Goal: Information Seeking & Learning: Learn about a topic

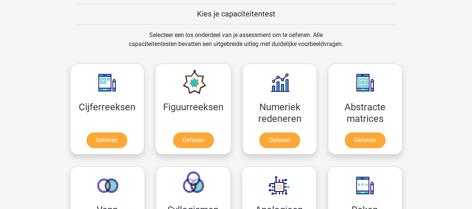
scroll to position [315, 0]
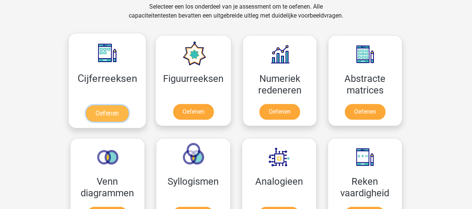
click at [120, 108] on link "Oefenen" at bounding box center [107, 113] width 43 height 16
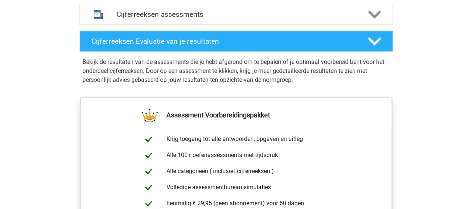
scroll to position [500, 0]
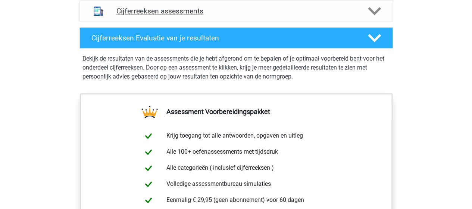
click at [328, 15] on h4 "Cijferreeksen assessments" at bounding box center [236, 11] width 240 height 9
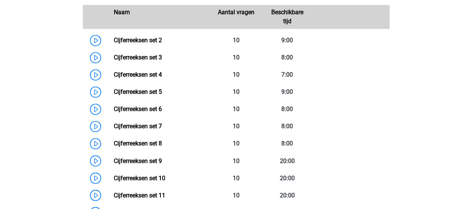
scroll to position [556, 0]
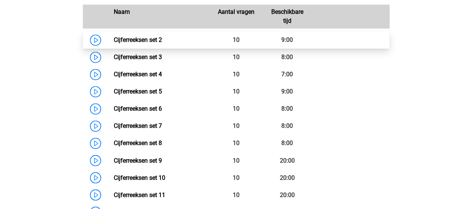
click at [114, 43] on link "Cijferreeksen set 2" at bounding box center [138, 39] width 48 height 7
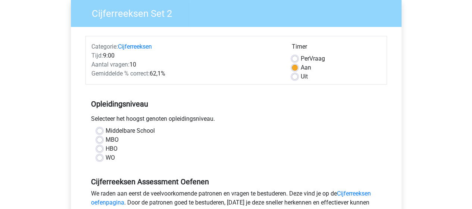
click at [304, 78] on label "Uit" at bounding box center [304, 76] width 7 height 9
click at [298, 78] on input "Uit" at bounding box center [295, 75] width 6 height 7
radio input "true"
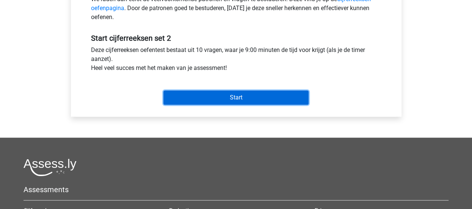
click at [263, 100] on input "Start" at bounding box center [235, 97] width 145 height 14
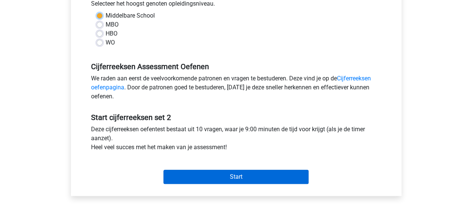
scroll to position [122, 0]
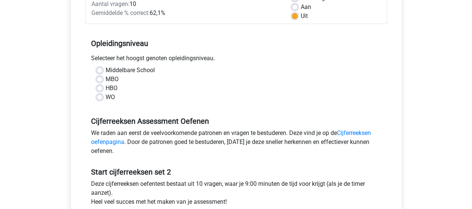
click at [106, 69] on label "Middelbare School" at bounding box center [130, 70] width 49 height 9
click at [99, 69] on input "Middelbare School" at bounding box center [100, 69] width 6 height 7
radio input "true"
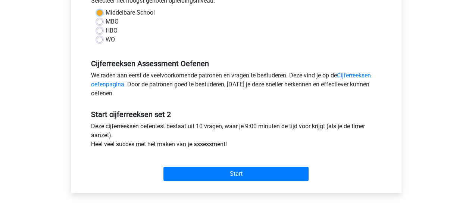
scroll to position [247, 0]
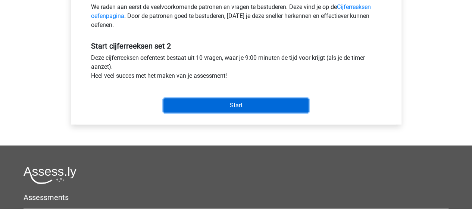
click at [208, 108] on input "Start" at bounding box center [235, 105] width 145 height 14
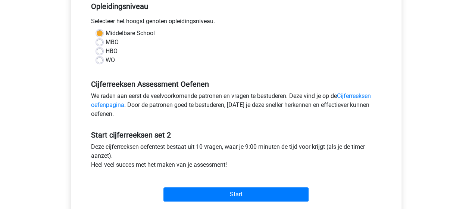
scroll to position [0, 0]
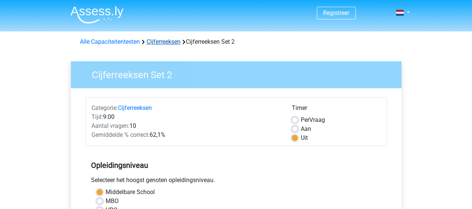
click at [155, 41] on link "Cijferreeksen" at bounding box center [164, 41] width 34 height 7
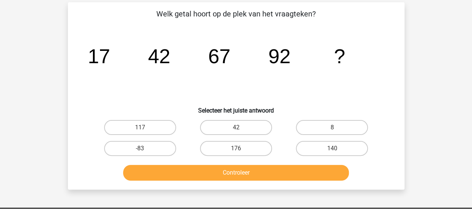
scroll to position [34, 0]
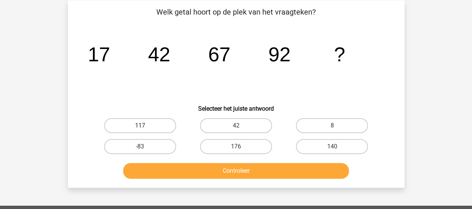
click at [165, 126] on label "117" at bounding box center [140, 125] width 72 height 15
click at [145, 126] on input "117" at bounding box center [142, 127] width 5 height 5
radio input "true"
click at [197, 180] on div "Controleer" at bounding box center [236, 172] width 288 height 19
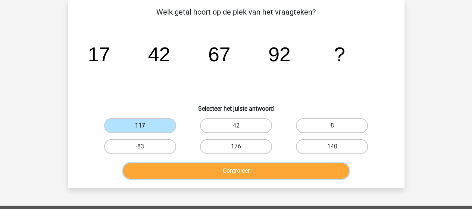
click at [194, 171] on button "Controleer" at bounding box center [236, 171] width 226 height 16
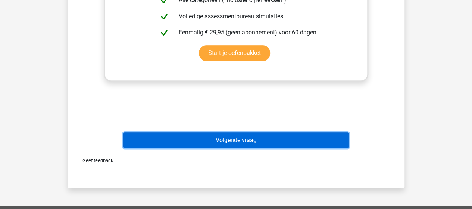
click at [303, 139] on button "Volgende vraag" at bounding box center [236, 140] width 226 height 16
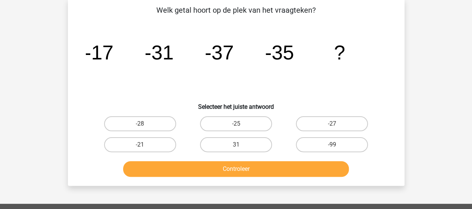
scroll to position [34, 0]
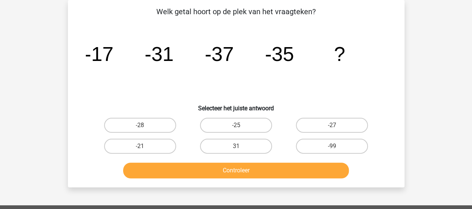
click at [311, 89] on icon "image/svg+xml -17 -31 -37 -35 ?" at bounding box center [236, 60] width 301 height 75
click at [248, 126] on label "-25" at bounding box center [236, 125] width 72 height 15
click at [241, 126] on input "-25" at bounding box center [238, 127] width 5 height 5
radio input "true"
click at [347, 123] on label "-27" at bounding box center [332, 125] width 72 height 15
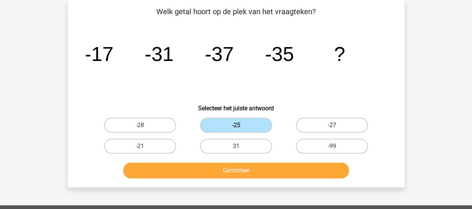
click at [337, 125] on input "-27" at bounding box center [334, 127] width 5 height 5
radio input "true"
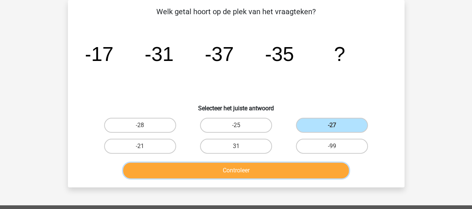
click at [229, 174] on button "Controleer" at bounding box center [236, 170] width 226 height 16
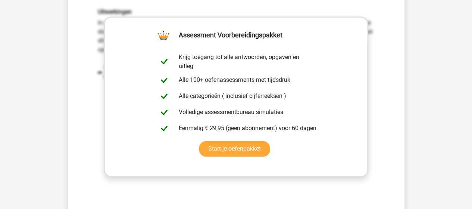
scroll to position [211, 0]
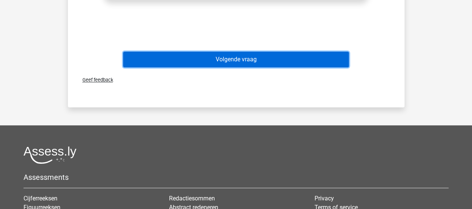
click at [285, 55] on button "Volgende vraag" at bounding box center [236, 60] width 226 height 16
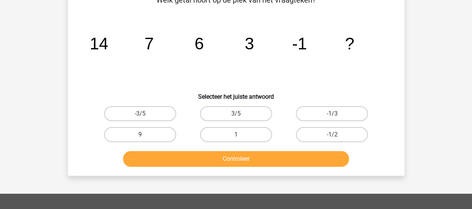
scroll to position [34, 0]
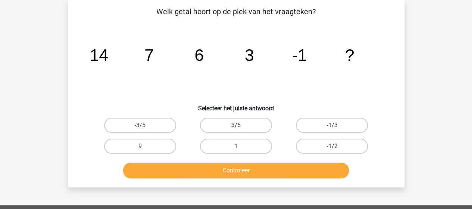
click at [326, 142] on label "-1/2" at bounding box center [332, 145] width 72 height 15
click at [332, 146] on input "-1/2" at bounding box center [334, 148] width 5 height 5
radio input "true"
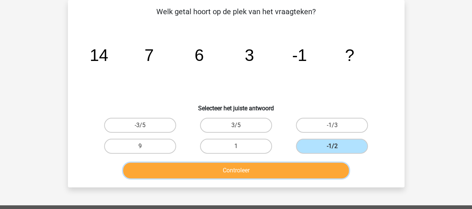
click at [305, 173] on button "Controleer" at bounding box center [236, 170] width 226 height 16
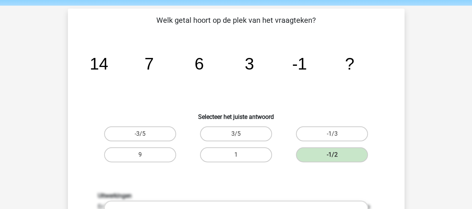
scroll to position [25, 0]
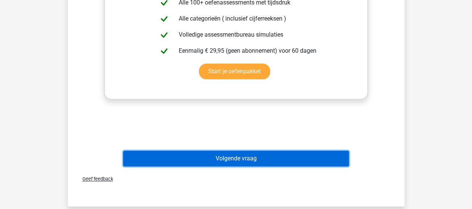
click at [265, 155] on button "Volgende vraag" at bounding box center [236, 158] width 226 height 16
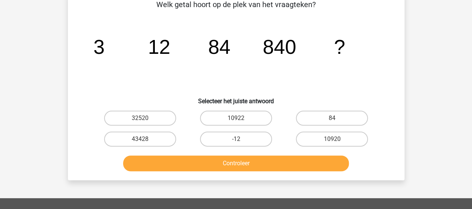
scroll to position [34, 0]
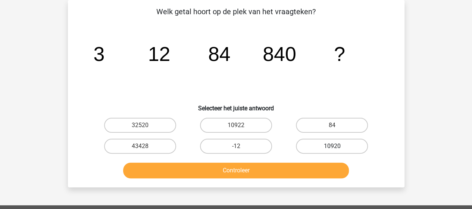
click at [307, 144] on label "10920" at bounding box center [332, 145] width 72 height 15
click at [332, 146] on input "10920" at bounding box center [334, 148] width 5 height 5
radio input "true"
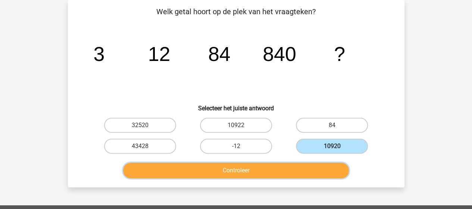
click at [298, 170] on button "Controleer" at bounding box center [236, 170] width 226 height 16
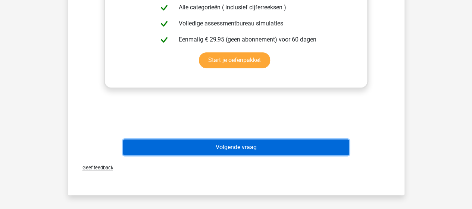
click at [182, 147] on button "Volgende vraag" at bounding box center [236, 147] width 226 height 16
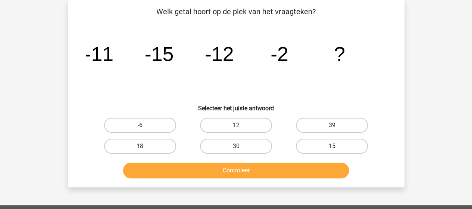
click at [312, 147] on label "15" at bounding box center [332, 145] width 72 height 15
click at [332, 147] on input "15" at bounding box center [334, 148] width 5 height 5
radio input "true"
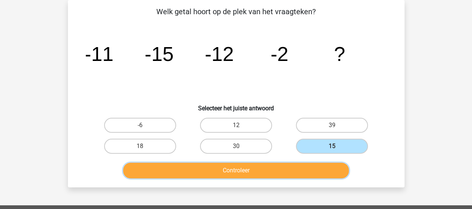
click at [306, 174] on button "Controleer" at bounding box center [236, 170] width 226 height 16
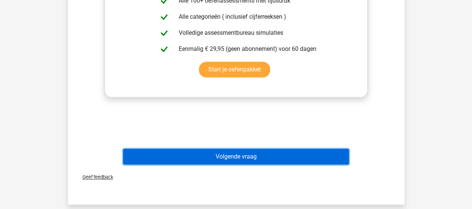
click at [281, 162] on button "Volgende vraag" at bounding box center [236, 157] width 226 height 16
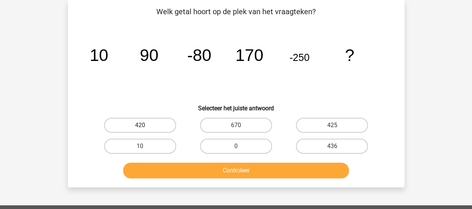
click at [156, 118] on label "420" at bounding box center [140, 125] width 72 height 15
click at [145, 125] on input "420" at bounding box center [142, 127] width 5 height 5
radio input "true"
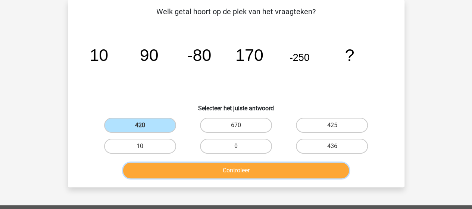
click at [175, 166] on button "Controleer" at bounding box center [236, 170] width 226 height 16
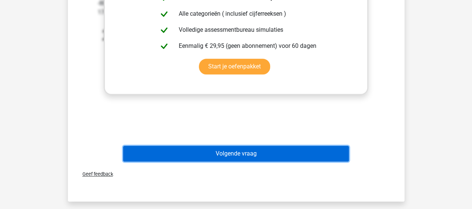
click at [327, 158] on button "Volgende vraag" at bounding box center [236, 154] width 226 height 16
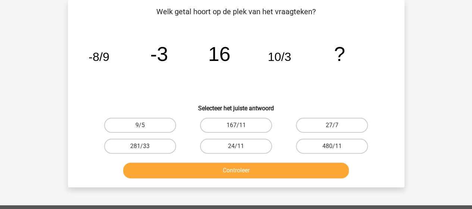
click at [85, 113] on div "Welk getal hoort op de plek van het vraagteken? image/svg+xml -8/9 -3 16 10/3 ?…" at bounding box center [236, 93] width 331 height 175
click at [439, 142] on div "Registreer Nederlands English" at bounding box center [236, 184] width 472 height 436
click at [463, 139] on div "Registreer Nederlands English" at bounding box center [236, 184] width 472 height 436
click at [246, 125] on label "167/11" at bounding box center [236, 125] width 72 height 15
click at [241, 125] on input "167/11" at bounding box center [238, 127] width 5 height 5
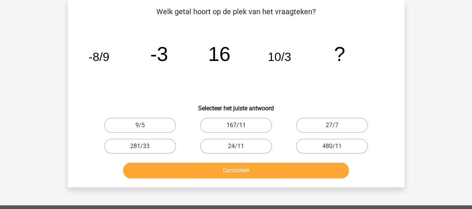
radio input "true"
click at [237, 144] on label "24/11" at bounding box center [236, 145] width 72 height 15
click at [237, 146] on input "24/11" at bounding box center [238, 148] width 5 height 5
radio input "true"
click at [419, 45] on div "Registreer Nederlands English" at bounding box center [236, 184] width 472 height 436
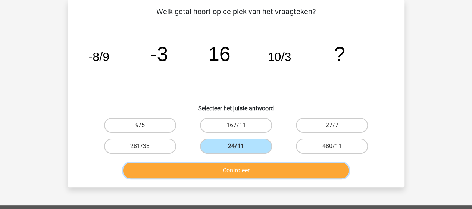
click at [238, 174] on button "Controleer" at bounding box center [236, 170] width 226 height 16
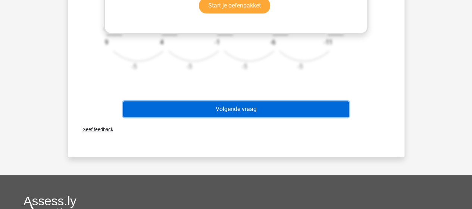
click at [267, 116] on button "Volgende vraag" at bounding box center [236, 109] width 226 height 16
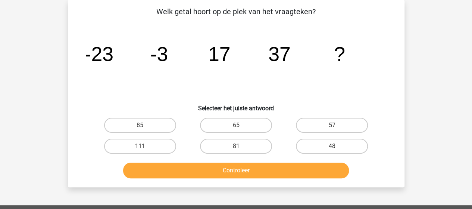
click at [415, 103] on div "Registreer Nederlands English" at bounding box center [236, 184] width 472 height 436
click at [347, 128] on label "57" at bounding box center [332, 125] width 72 height 15
click at [337, 128] on input "57" at bounding box center [334, 127] width 5 height 5
radio input "true"
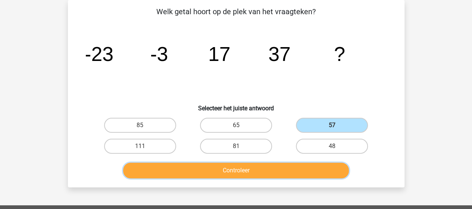
click at [305, 171] on button "Controleer" at bounding box center [236, 170] width 226 height 16
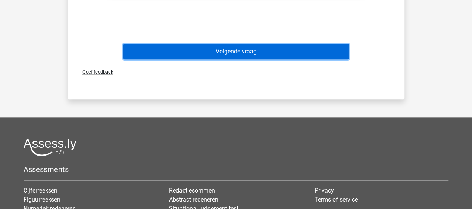
click at [314, 57] on button "Volgende vraag" at bounding box center [236, 52] width 226 height 16
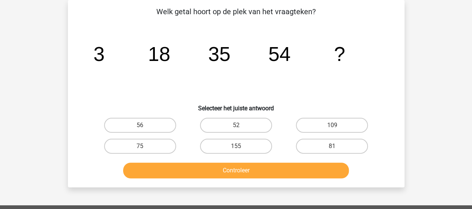
click at [188, 93] on icon "image/svg+xml 3 18 35 54 ?" at bounding box center [236, 60] width 301 height 75
click at [151, 152] on label "75" at bounding box center [140, 145] width 72 height 15
click at [145, 151] on input "75" at bounding box center [142, 148] width 5 height 5
radio input "true"
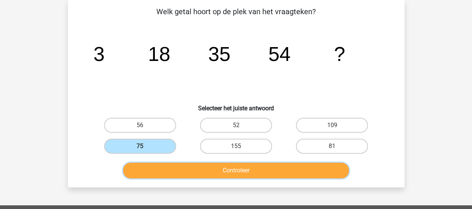
click at [143, 172] on button "Controleer" at bounding box center [236, 170] width 226 height 16
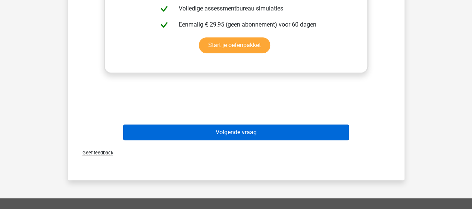
click at [227, 129] on button "Volgende vraag" at bounding box center [236, 132] width 226 height 16
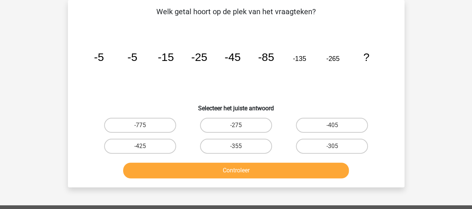
click at [283, 87] on icon "image/svg+xml -5 -5 -15 -25 -45 -85 -135 -265 ?" at bounding box center [236, 60] width 301 height 75
click at [313, 124] on label "-405" at bounding box center [332, 125] width 72 height 15
click at [332, 125] on input "-405" at bounding box center [334, 127] width 5 height 5
radio input "true"
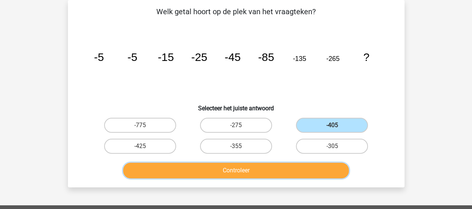
click at [300, 167] on button "Controleer" at bounding box center [236, 170] width 226 height 16
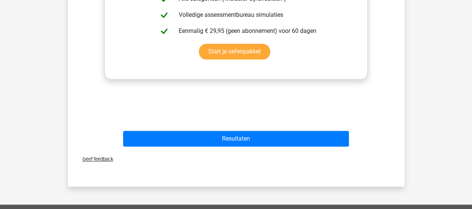
scroll to position [307, 0]
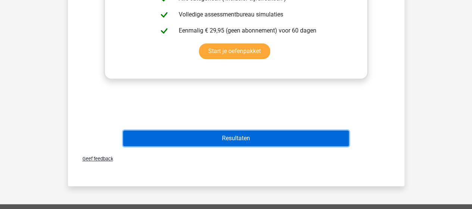
click at [242, 144] on button "Resultaten" at bounding box center [236, 138] width 226 height 16
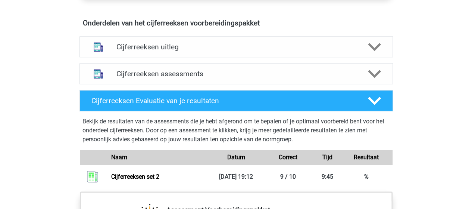
scroll to position [438, 0]
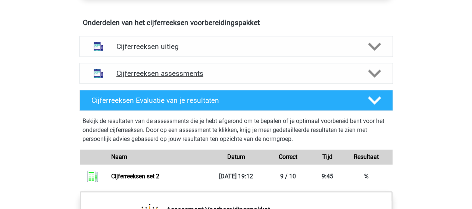
click at [232, 78] on h4 "Cijferreeksen assessments" at bounding box center [236, 73] width 240 height 9
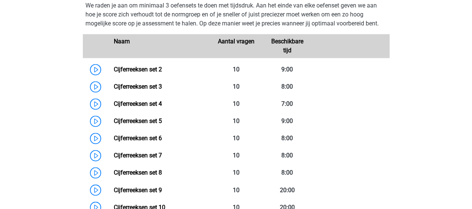
scroll to position [528, 0]
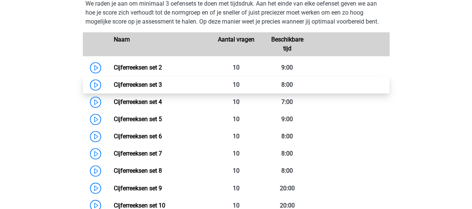
click at [114, 88] on link "Cijferreeksen set 3" at bounding box center [138, 84] width 48 height 7
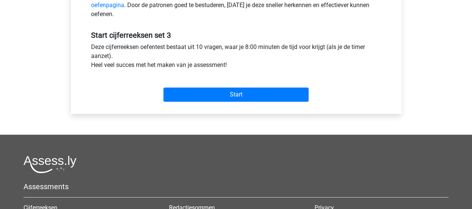
scroll to position [265, 0]
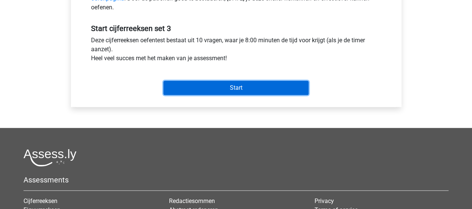
click at [270, 87] on input "Start" at bounding box center [235, 88] width 145 height 14
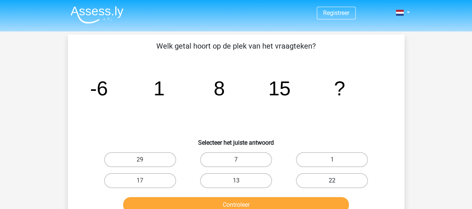
click at [305, 183] on label "22" at bounding box center [332, 180] width 72 height 15
click at [332, 183] on input "22" at bounding box center [334, 182] width 5 height 5
radio input "true"
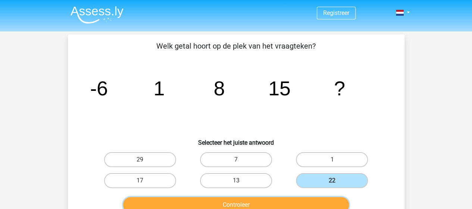
click at [312, 201] on button "Controleer" at bounding box center [236, 205] width 226 height 16
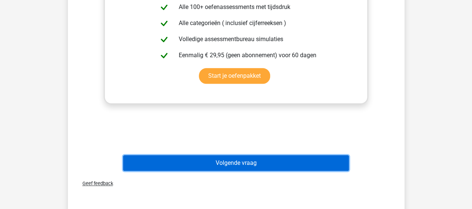
click at [232, 159] on button "Volgende vraag" at bounding box center [236, 163] width 226 height 16
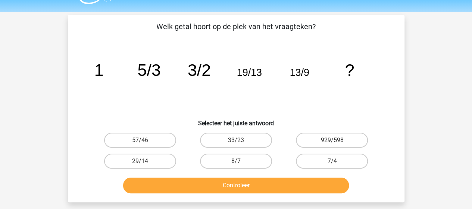
scroll to position [15, 0]
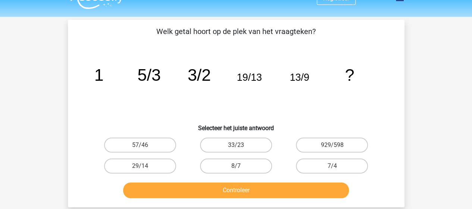
click at [465, 130] on div "Registreer Nederlands English" at bounding box center [236, 203] width 472 height 436
click at [467, 80] on div "Registreer Nederlands English" at bounding box center [236, 203] width 472 height 436
click at [403, 35] on div "Welk getal hoort op de plek van het vraagteken? image/svg+xml 1 5/3 3/2 19/13 1…" at bounding box center [236, 113] width 337 height 187
click at [423, 49] on div "Registreer Nederlands English" at bounding box center [236, 203] width 472 height 436
click at [228, 142] on label "33/23" at bounding box center [236, 144] width 72 height 15
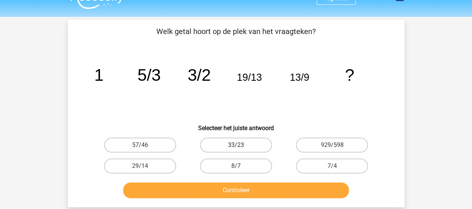
click at [236, 145] on input "33/23" at bounding box center [238, 147] width 5 height 5
radio input "true"
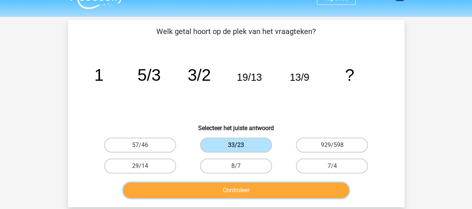
click at [211, 191] on button "Controleer" at bounding box center [236, 190] width 226 height 16
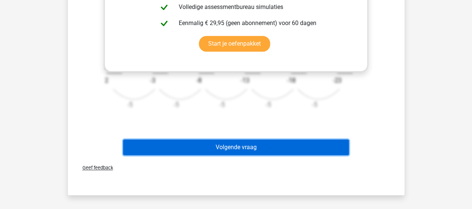
click at [209, 144] on button "Volgende vraag" at bounding box center [236, 147] width 226 height 16
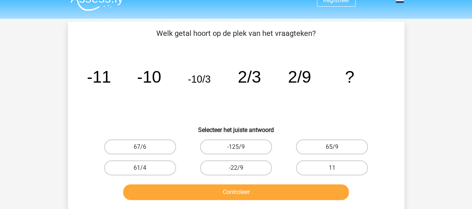
scroll to position [14, 0]
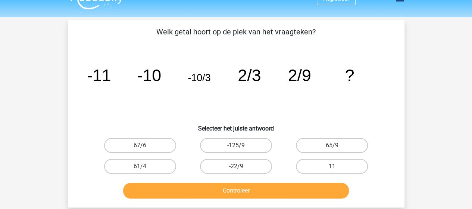
click at [0, 105] on div "Registreer Nederlands English" at bounding box center [236, 204] width 472 height 436
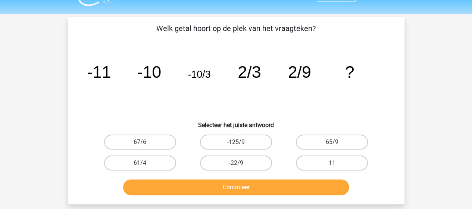
scroll to position [0, 0]
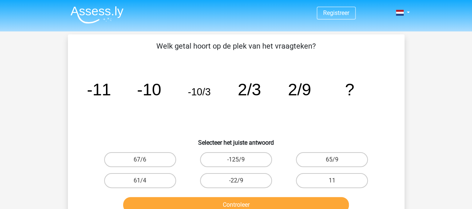
click at [293, 97] on tspan "2/9" at bounding box center [299, 89] width 23 height 19
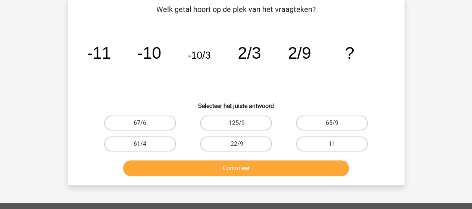
scroll to position [36, 0]
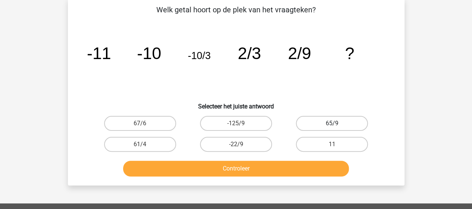
click at [326, 124] on label "65/9" at bounding box center [332, 123] width 72 height 15
click at [332, 124] on input "65/9" at bounding box center [334, 125] width 5 height 5
radio input "true"
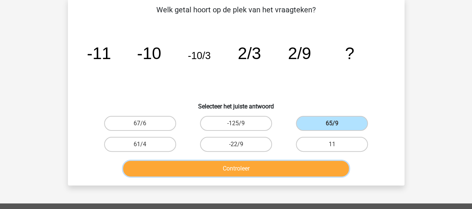
click at [262, 168] on button "Controleer" at bounding box center [236, 169] width 226 height 16
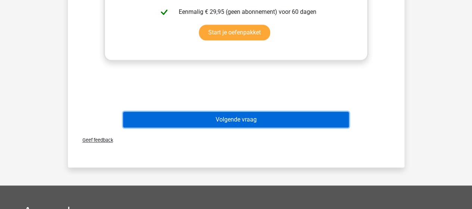
click at [255, 118] on button "Volgende vraag" at bounding box center [236, 120] width 226 height 16
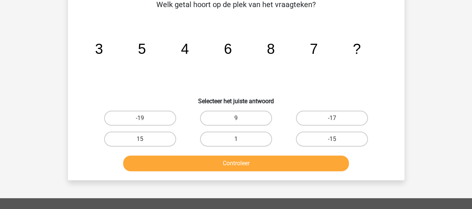
scroll to position [34, 0]
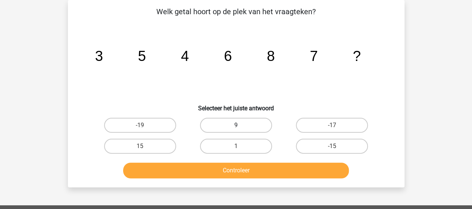
click at [223, 128] on label "9" at bounding box center [236, 125] width 72 height 15
click at [236, 128] on input "9" at bounding box center [238, 127] width 5 height 5
radio input "true"
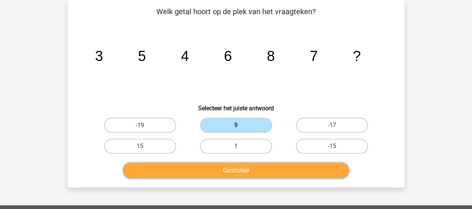
click at [220, 170] on button "Controleer" at bounding box center [236, 170] width 226 height 16
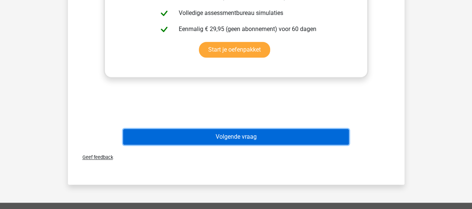
click at [265, 132] on button "Volgende vraag" at bounding box center [236, 137] width 226 height 16
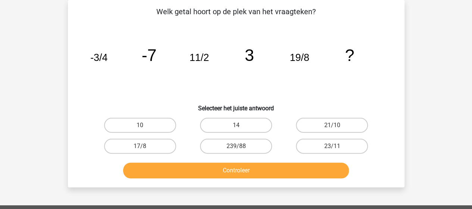
click at [170, 86] on icon "image/svg+xml -3/4 -7 11/2 3 19/8 ?" at bounding box center [236, 60] width 301 height 75
click at [455, 142] on div "Registreer Nederlands English" at bounding box center [236, 184] width 472 height 436
click at [334, 146] on input "23/11" at bounding box center [334, 148] width 5 height 5
radio input "true"
click at [297, 168] on button "Controleer" at bounding box center [236, 170] width 226 height 16
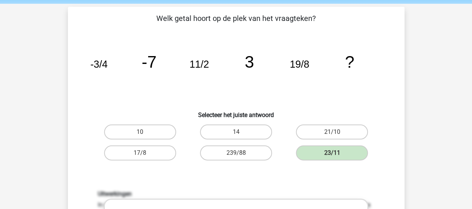
scroll to position [28, 0]
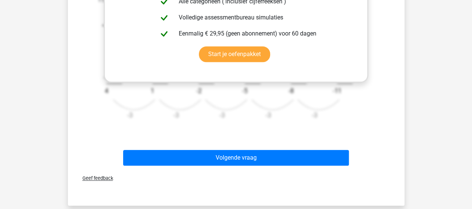
scroll to position [307, 0]
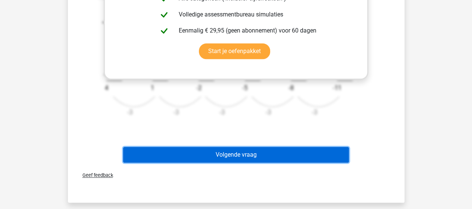
click at [222, 148] on button "Volgende vraag" at bounding box center [236, 155] width 226 height 16
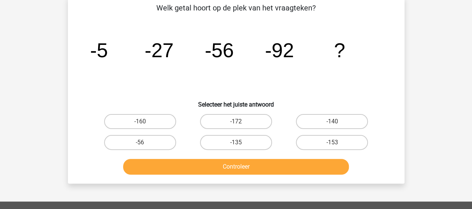
scroll to position [34, 0]
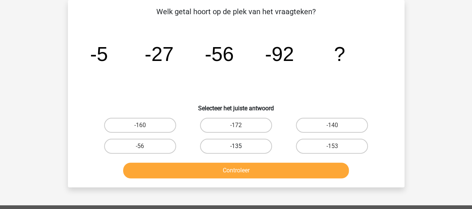
click at [244, 145] on label "-135" at bounding box center [236, 145] width 72 height 15
click at [241, 146] on input "-135" at bounding box center [238, 148] width 5 height 5
radio input "true"
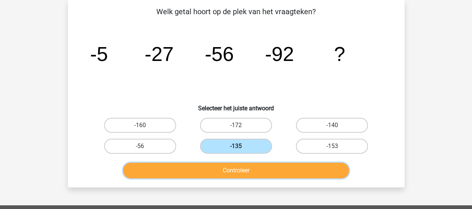
click at [245, 162] on button "Controleer" at bounding box center [236, 170] width 226 height 16
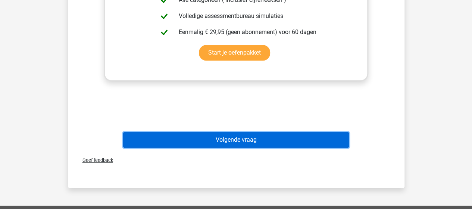
click at [246, 143] on button "Volgende vraag" at bounding box center [236, 140] width 226 height 16
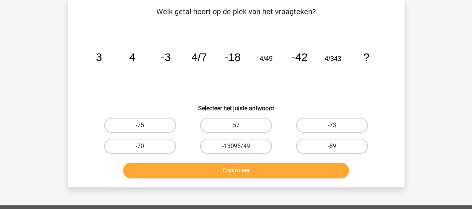
click at [161, 121] on label "-75" at bounding box center [140, 125] width 72 height 15
click at [145, 125] on input "-75" at bounding box center [142, 127] width 5 height 5
radio input "true"
click at [160, 160] on div "Controleer" at bounding box center [236, 168] width 313 height 25
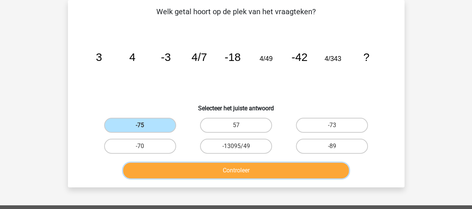
click at [160, 166] on button "Controleer" at bounding box center [236, 170] width 226 height 16
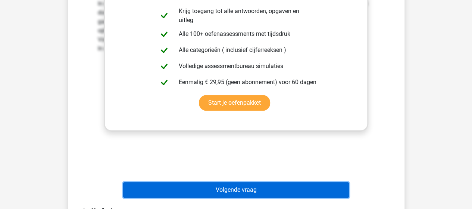
click at [240, 189] on button "Volgende vraag" at bounding box center [236, 190] width 226 height 16
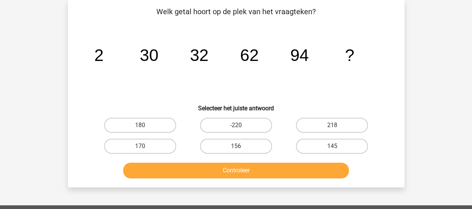
click at [181, 42] on icon "image/svg+xml 2 30 32 62 94 ?" at bounding box center [236, 60] width 301 height 75
click at [243, 146] on label "156" at bounding box center [236, 145] width 72 height 15
click at [241, 146] on input "156" at bounding box center [238, 148] width 5 height 5
radio input "true"
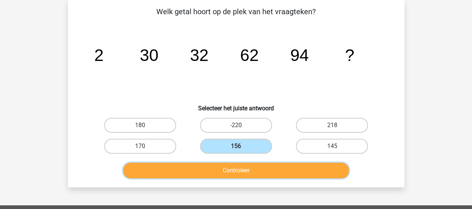
click at [256, 171] on button "Controleer" at bounding box center [236, 170] width 226 height 16
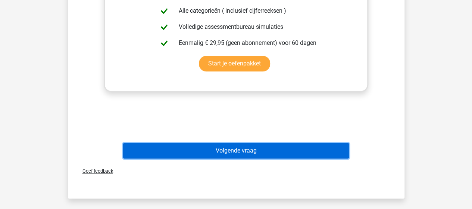
click at [277, 149] on button "Volgende vraag" at bounding box center [236, 151] width 226 height 16
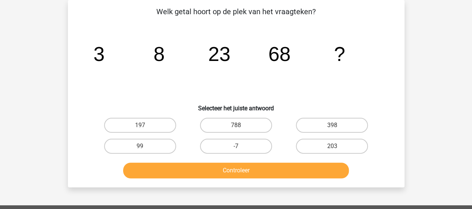
click at [155, 82] on icon "image/svg+xml 3 8 23 68 ?" at bounding box center [236, 60] width 301 height 75
click at [320, 146] on label "203" at bounding box center [332, 145] width 72 height 15
click at [332, 146] on input "203" at bounding box center [334, 148] width 5 height 5
radio input "true"
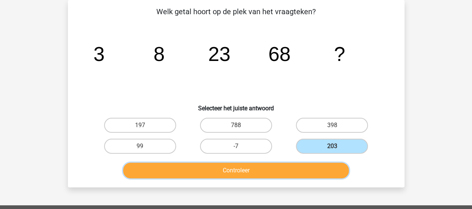
click at [285, 164] on button "Controleer" at bounding box center [236, 170] width 226 height 16
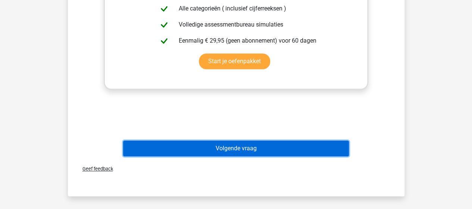
click at [263, 151] on button "Volgende vraag" at bounding box center [236, 148] width 226 height 16
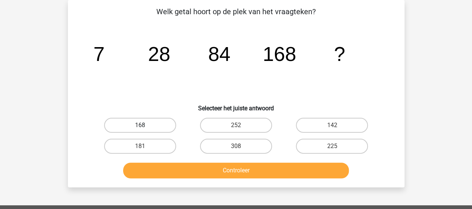
click at [168, 118] on label "168" at bounding box center [140, 125] width 72 height 15
click at [145, 125] on input "168" at bounding box center [142, 127] width 5 height 5
radio input "true"
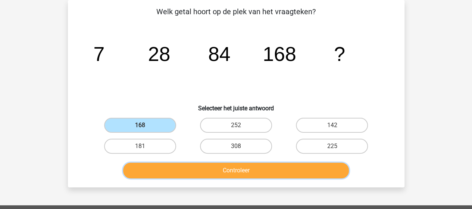
click at [190, 167] on button "Controleer" at bounding box center [236, 170] width 226 height 16
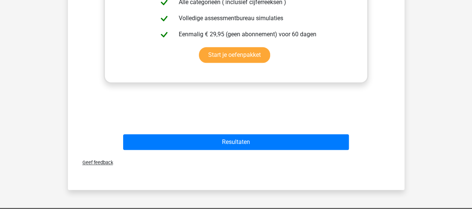
scroll to position [304, 0]
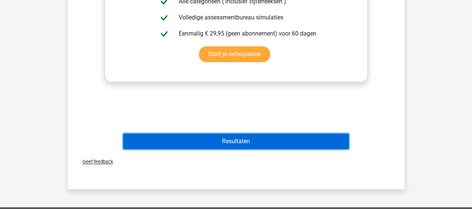
click at [261, 145] on button "Resultaten" at bounding box center [236, 141] width 226 height 16
